Goal: Navigation & Orientation: Find specific page/section

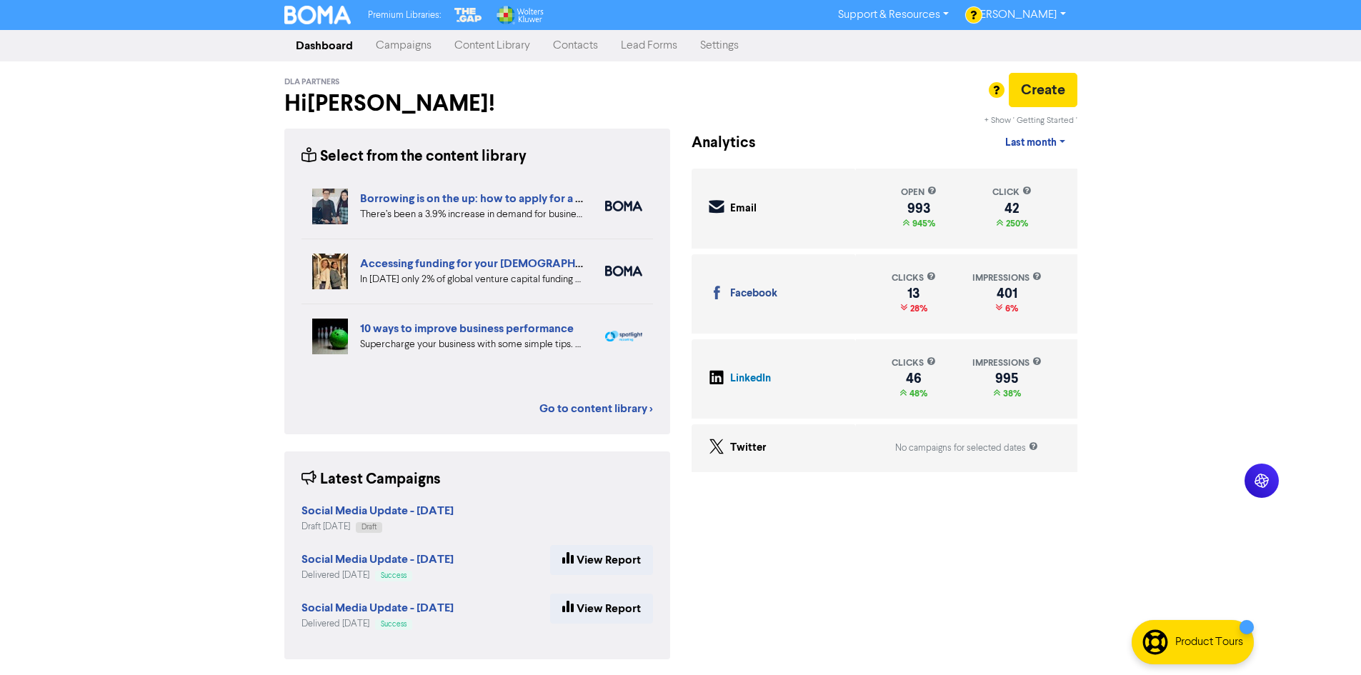
click at [457, 46] on link "Content Library" at bounding box center [492, 45] width 99 height 29
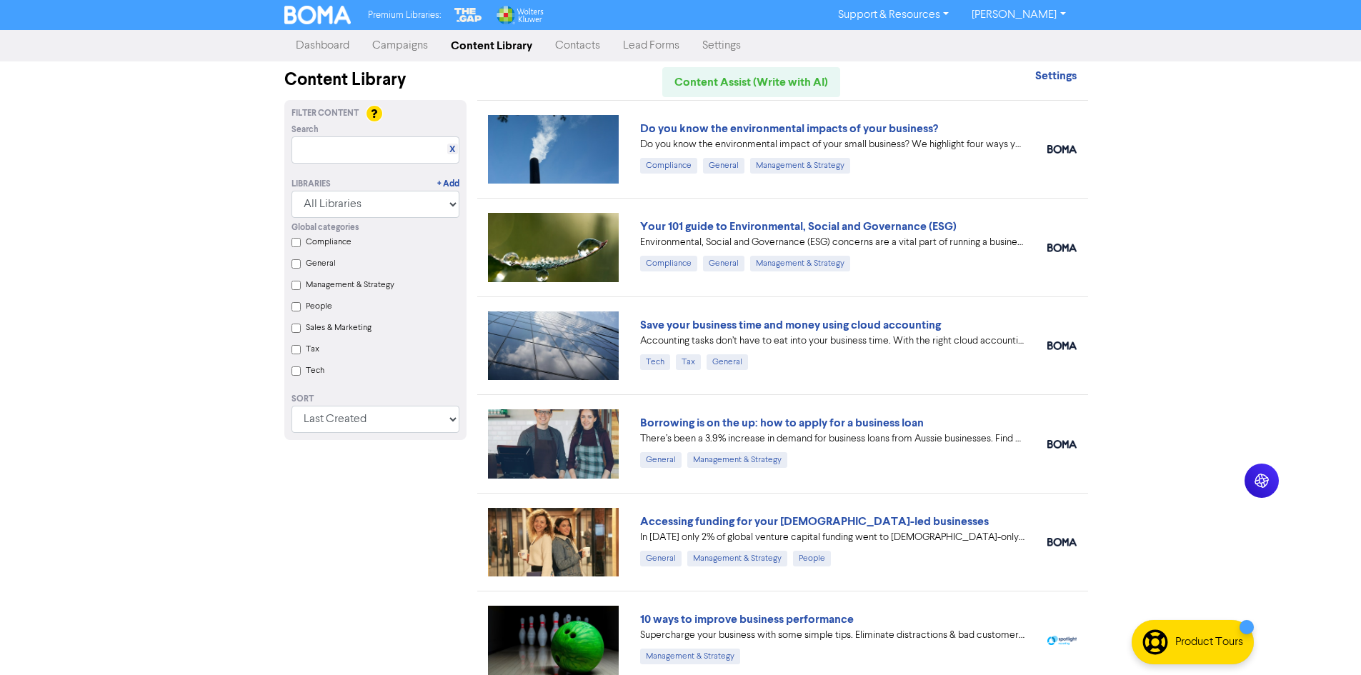
click at [238, 477] on div "Premium Libraries: Support & Resources Video Tutorials FAQ & Guides Marketing E…" at bounding box center [680, 337] width 1361 height 675
click at [465, 492] on div "Filter Content Search X Libraries + Add All Libraries BOMA Other Partners The G…" at bounding box center [376, 591] width 204 height 982
click at [441, 563] on div "Filter Content Search X Libraries + Add All Libraries BOMA Other Partners The G…" at bounding box center [376, 591] width 204 height 982
click at [479, 589] on div "Accessing funding for your [DEMOGRAPHIC_DATA]-led businesses In [DATE] only 2% …" at bounding box center [782, 542] width 611 height 98
